Goal: Navigation & Orientation: Find specific page/section

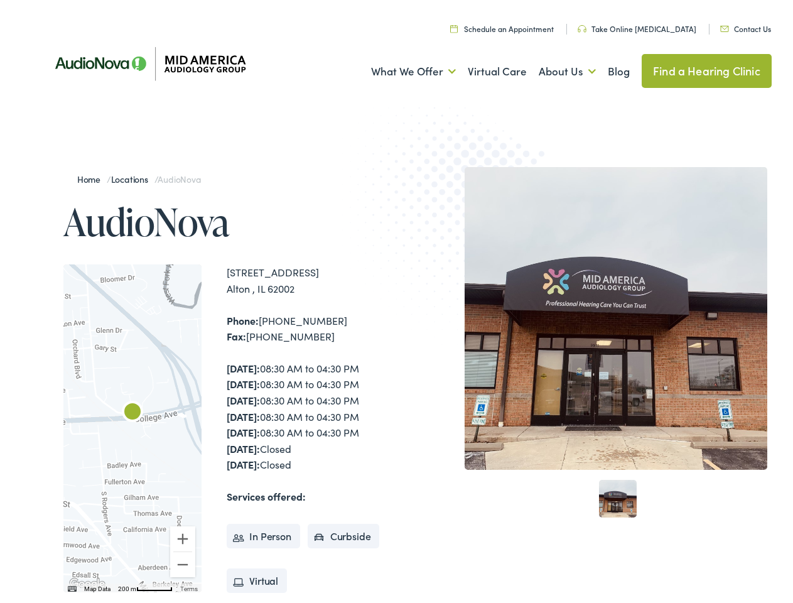
click at [396, 301] on img at bounding box center [465, 215] width 246 height 268
click at [402, 68] on link "What We Offer" at bounding box center [413, 68] width 85 height 46
click at [554, 68] on link "About Us" at bounding box center [567, 68] width 57 height 46
click at [132, 424] on div at bounding box center [132, 425] width 138 height 328
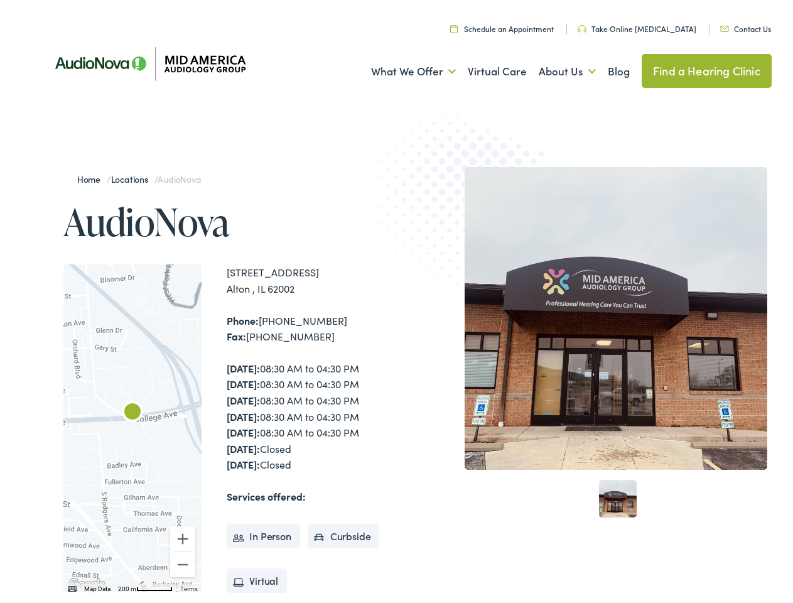
click at [132, 424] on div at bounding box center [132, 425] width 138 height 328
click at [132, 409] on img "AudioNova" at bounding box center [132, 409] width 30 height 30
click at [183, 535] on button "Zoom in" at bounding box center [182, 534] width 25 height 25
click at [183, 561] on button "Zoom out" at bounding box center [182, 560] width 25 height 25
click at [71, 585] on img "Keyboard shortcuts" at bounding box center [72, 585] width 9 height 6
